Goal: Entertainment & Leisure: Consume media (video, audio)

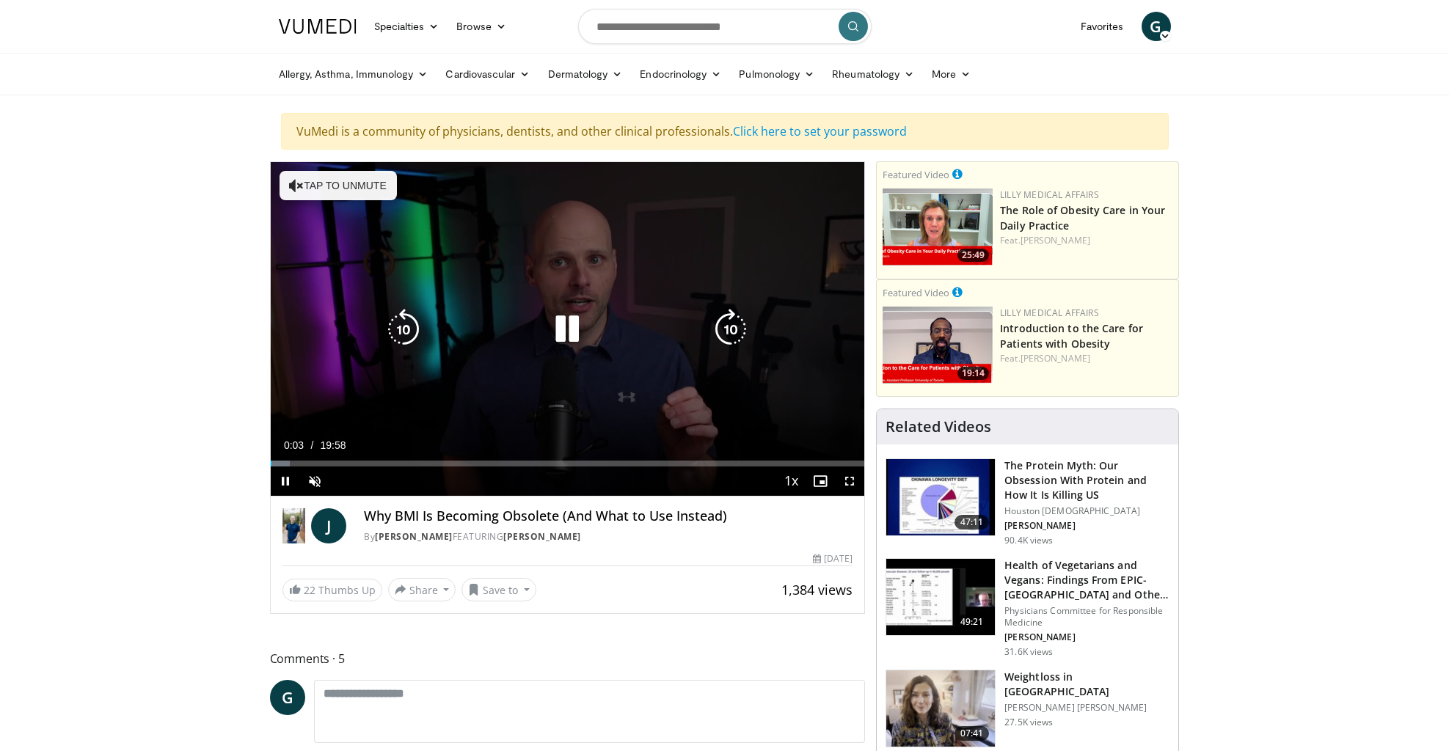
click at [335, 179] on button "Tap to unmute" at bounding box center [338, 185] width 117 height 29
drag, startPoint x: 280, startPoint y: 465, endPoint x: 526, endPoint y: 470, distance: 246.6
click at [526, 470] on div "Current Time 1:00 / Duration 19:58 Play Mute Loaded : 0.00% 03:41 07:22 Stream …" at bounding box center [568, 481] width 594 height 29
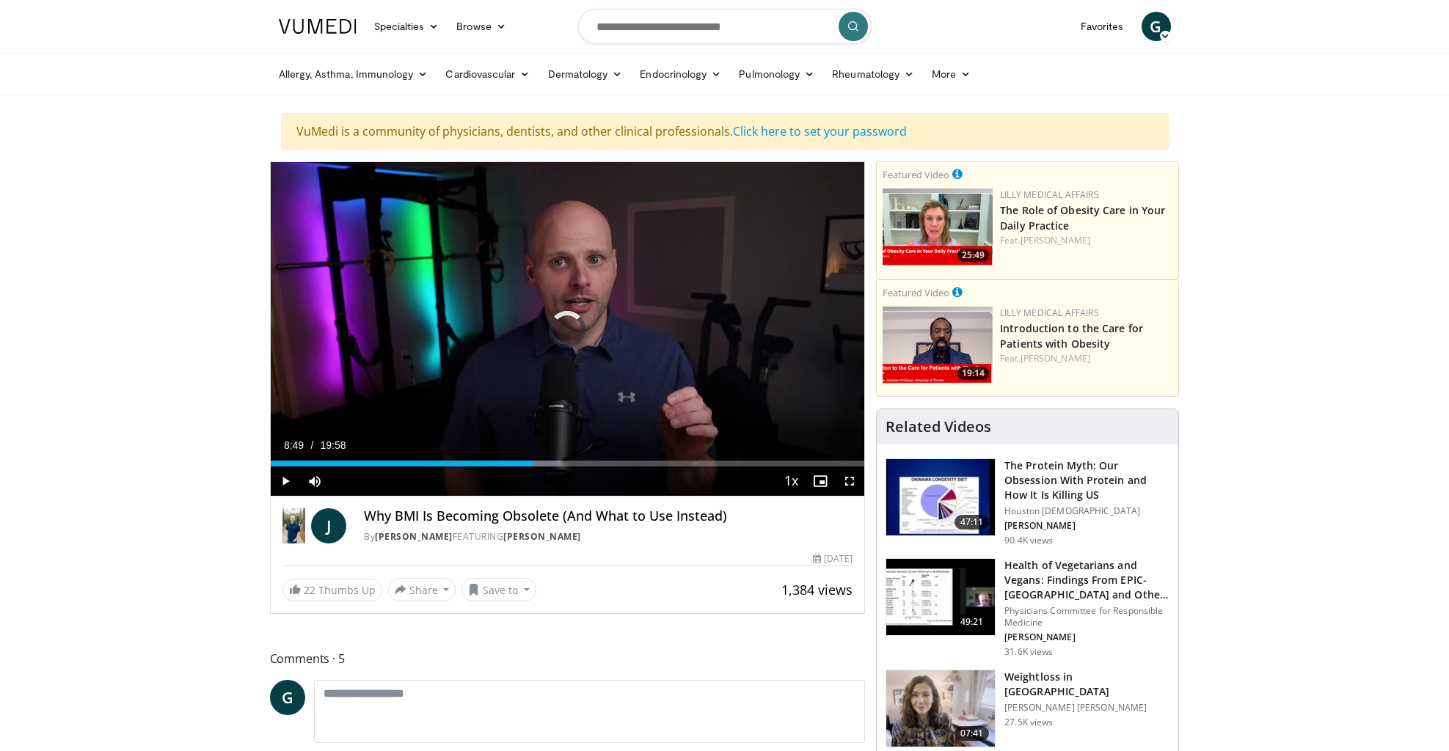
drag, startPoint x: 530, startPoint y: 465, endPoint x: 602, endPoint y: 470, distance: 72.8
click at [602, 470] on div "Current Time 8:49 / Duration 19:58 Play Mute Loaded : 48.85% 08:49 09:14 Stream…" at bounding box center [568, 481] width 594 height 29
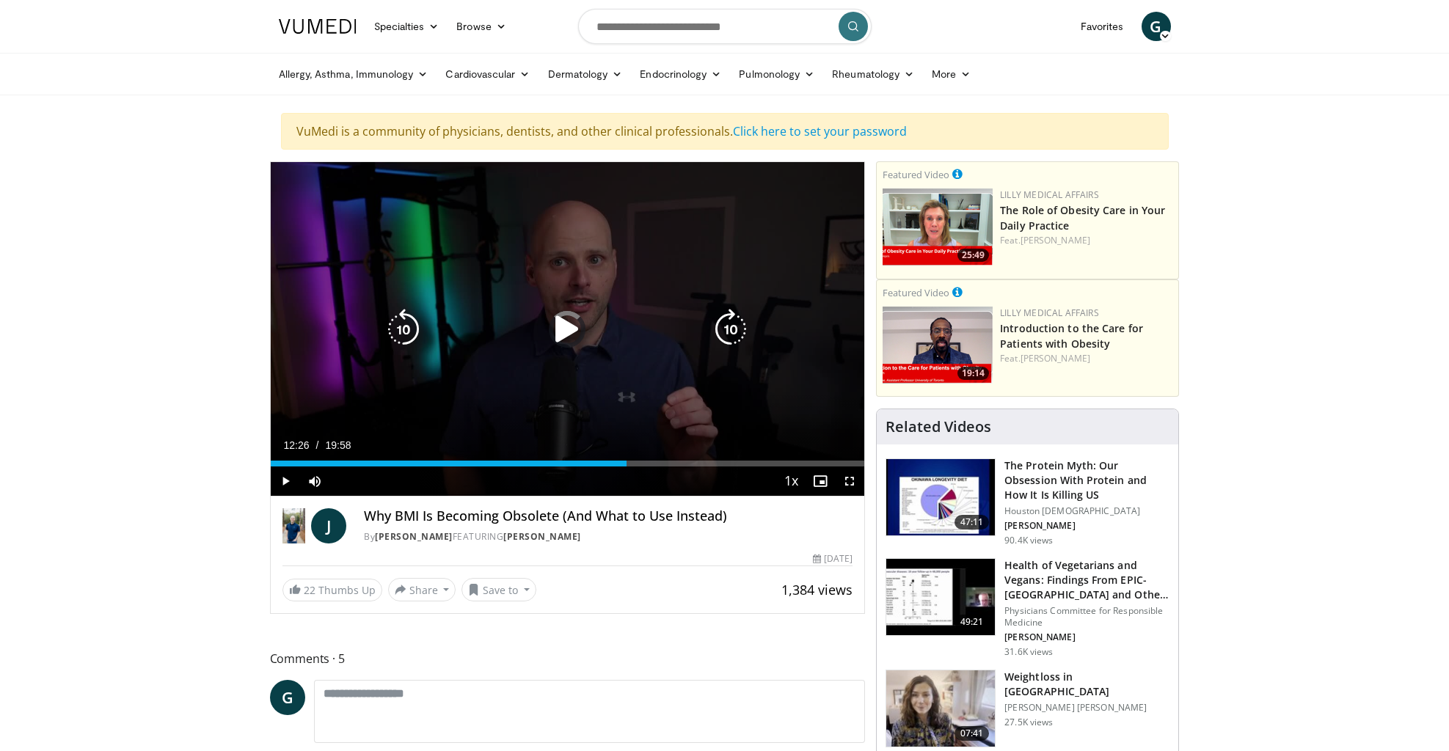
drag, startPoint x: 616, startPoint y: 459, endPoint x: 703, endPoint y: 463, distance: 87.4
click at [703, 463] on div "Loaded : 0.00% 14:10 14:32" at bounding box center [568, 460] width 594 height 14
drag, startPoint x: 726, startPoint y: 467, endPoint x: 772, endPoint y: 467, distance: 45.5
click at [772, 467] on div "Current Time 15:25 / Duration 19:58 Pause Mute Loaded : 82.72% 15:26 16:50 Stre…" at bounding box center [568, 481] width 594 height 29
drag, startPoint x: 731, startPoint y: 467, endPoint x: 748, endPoint y: 470, distance: 17.9
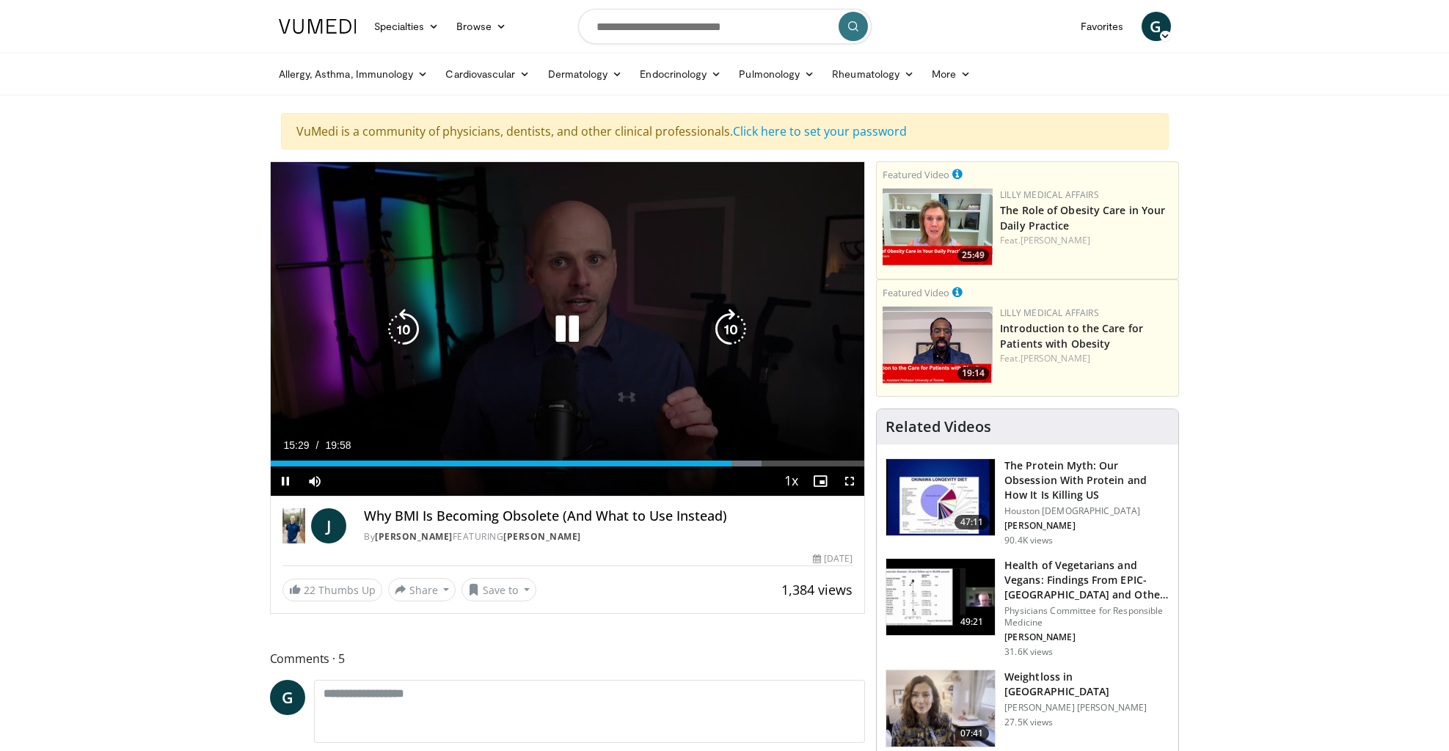
click at [749, 470] on div "Video Player" at bounding box center [553, 481] width 448 height 29
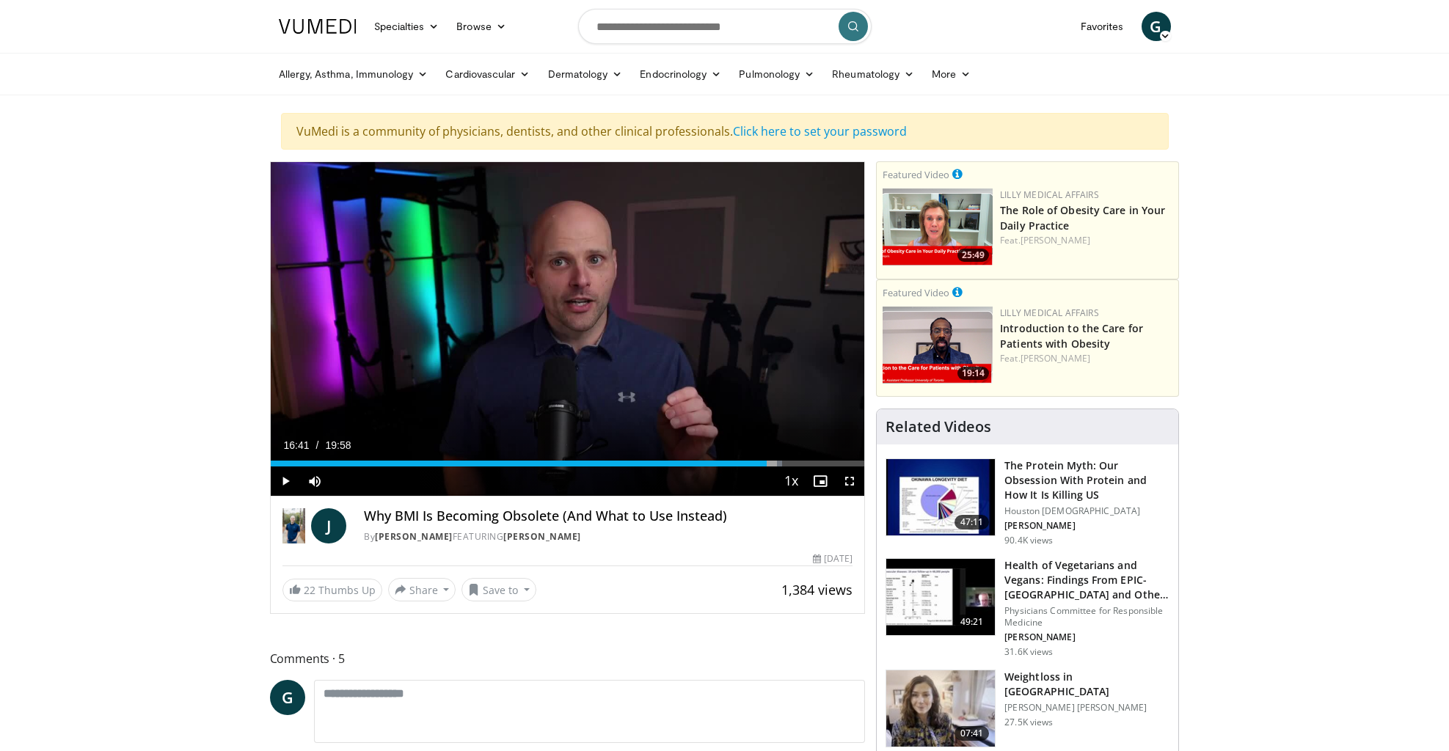
drag, startPoint x: 737, startPoint y: 465, endPoint x: 777, endPoint y: 469, distance: 40.5
click at [777, 469] on div "Current Time 16:41 / Duration 19:58 Play Mute Loaded : 86.11% 16:41 15:53 Strea…" at bounding box center [568, 481] width 594 height 29
